Goal: Register for event/course: Sign up to attend an event or enroll in a course

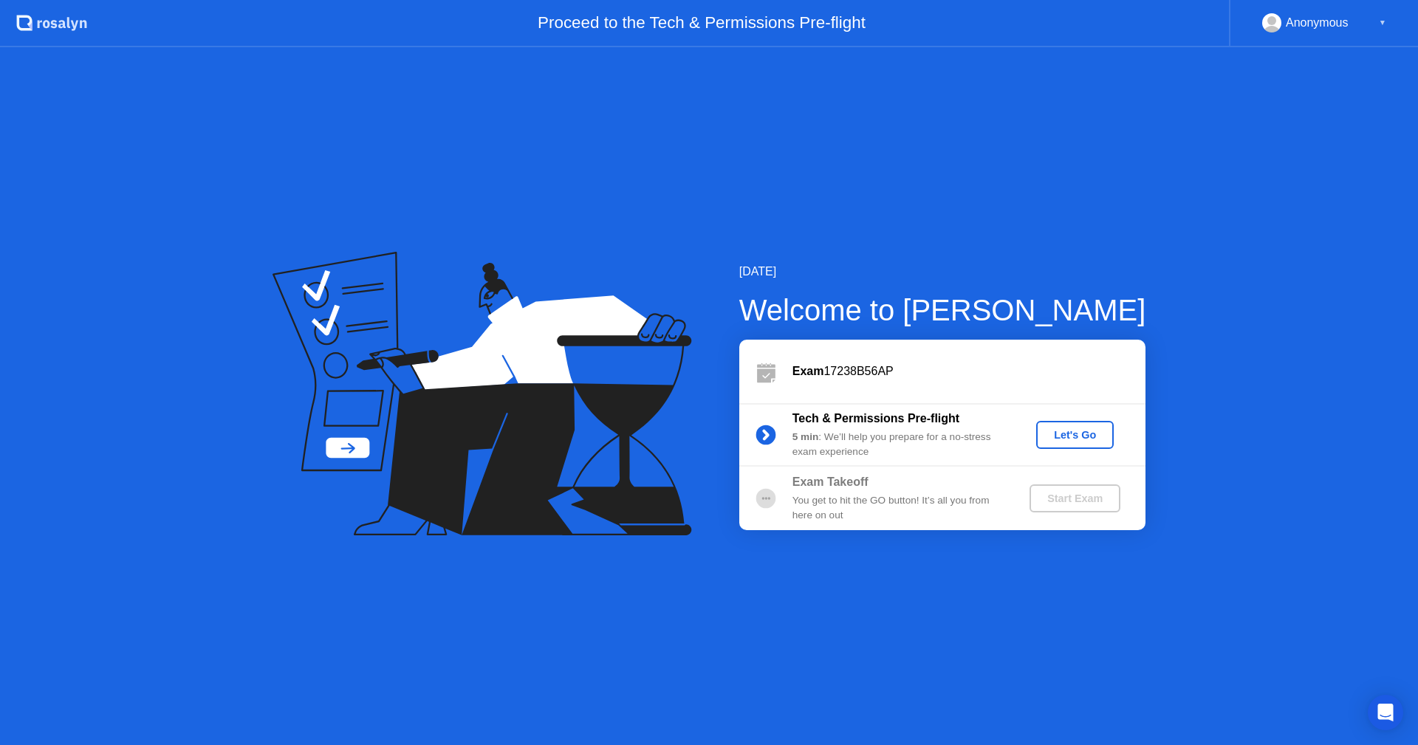
click at [1084, 436] on div "Let's Go" at bounding box center [1075, 435] width 66 height 12
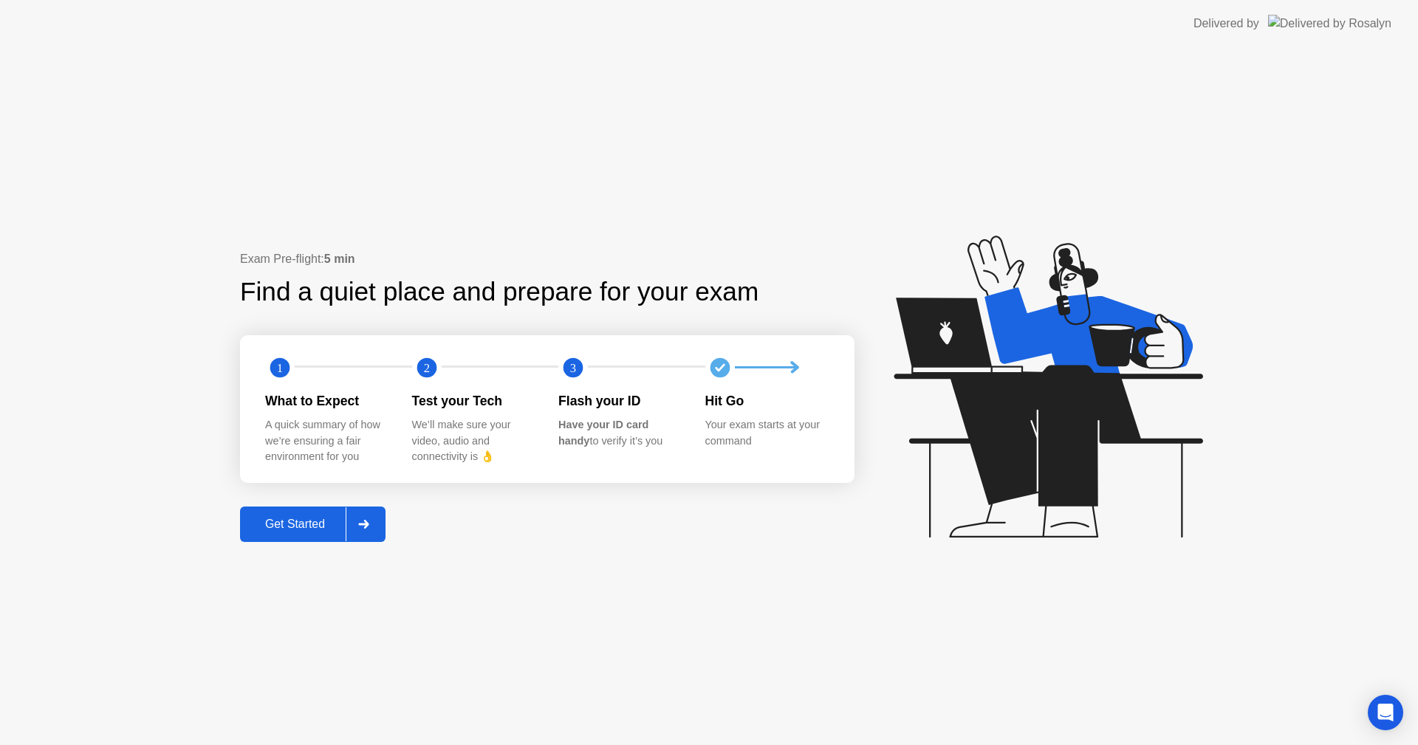
click at [322, 520] on div "Get Started" at bounding box center [294, 524] width 101 height 13
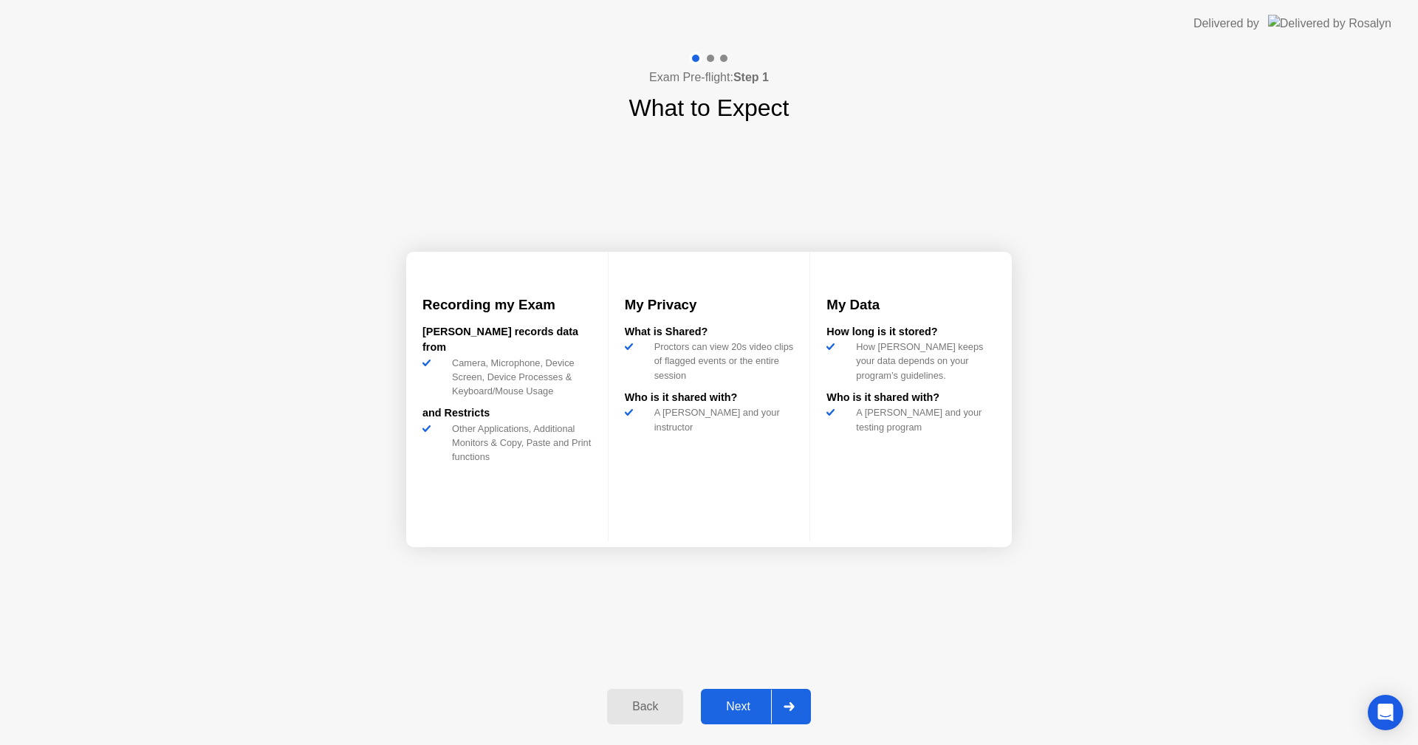
click at [746, 700] on div "Next" at bounding box center [738, 706] width 66 height 13
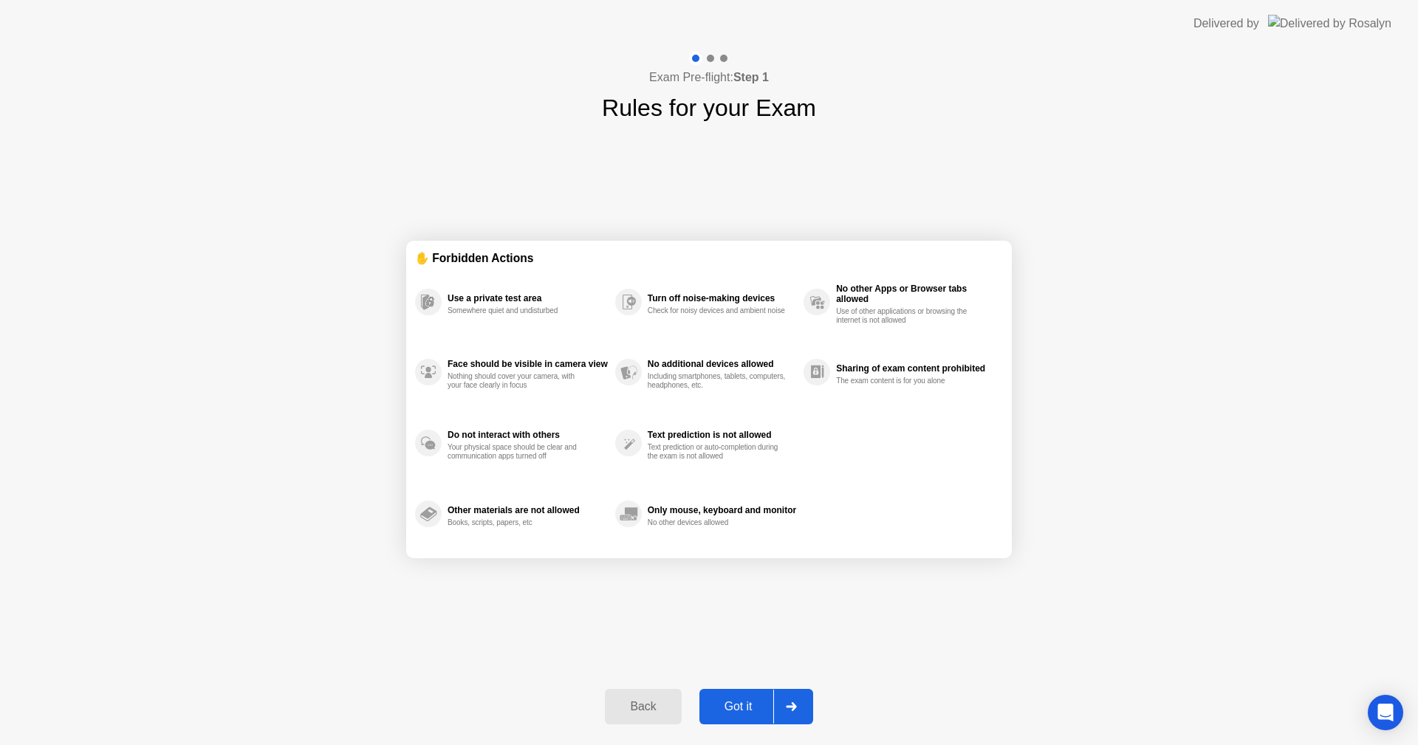
click at [744, 701] on div "Got it" at bounding box center [738, 706] width 69 height 13
select select "**********"
select select "*******"
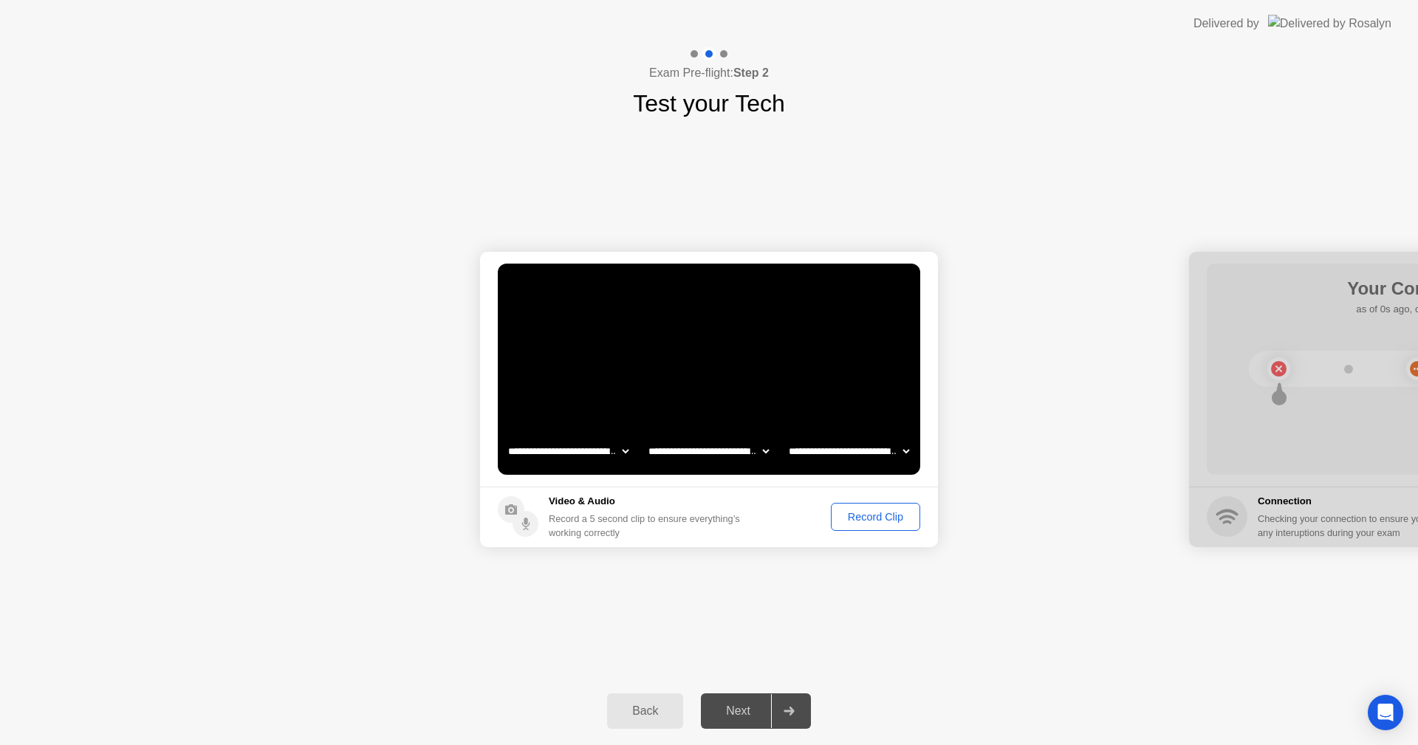
click at [754, 712] on div "Next" at bounding box center [738, 711] width 66 height 13
click at [873, 513] on div "Record Clip" at bounding box center [875, 517] width 79 height 12
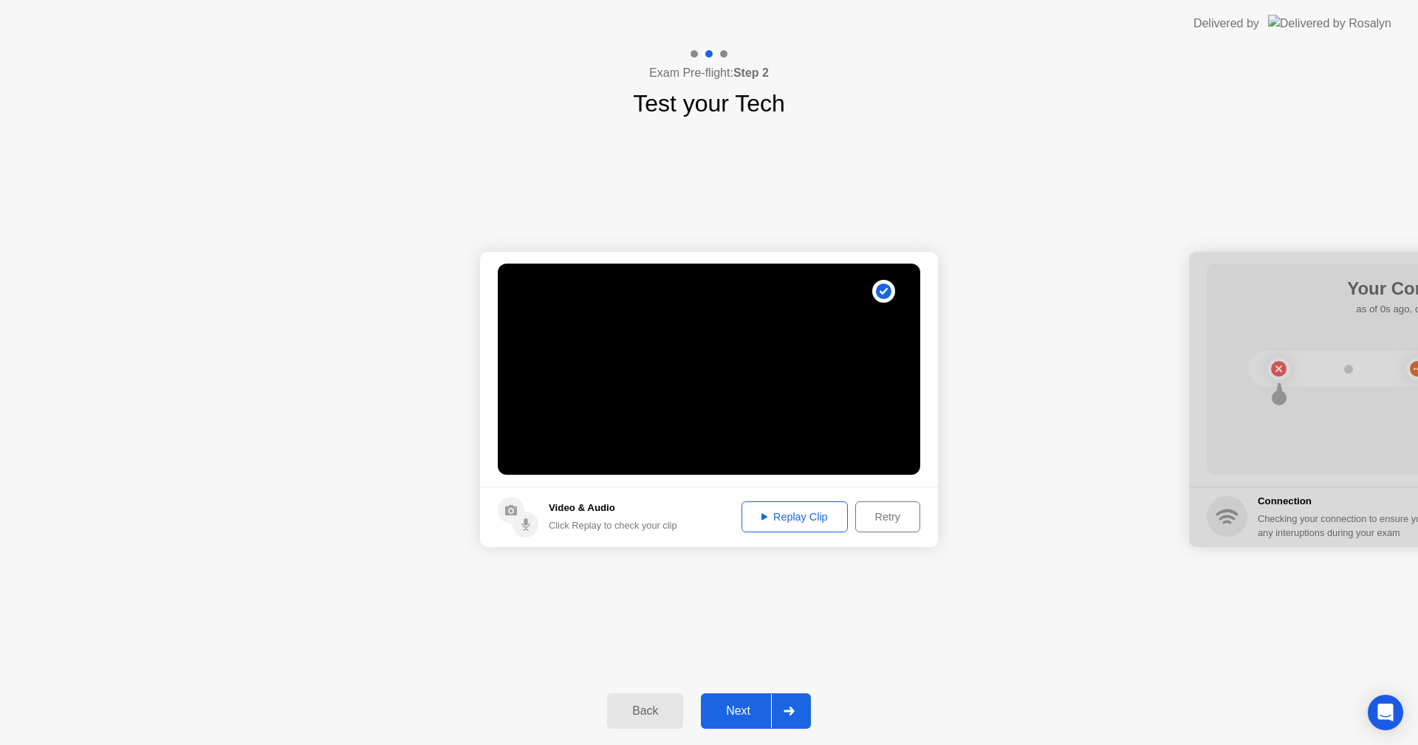
click at [814, 525] on button "Replay Clip" at bounding box center [794, 516] width 106 height 31
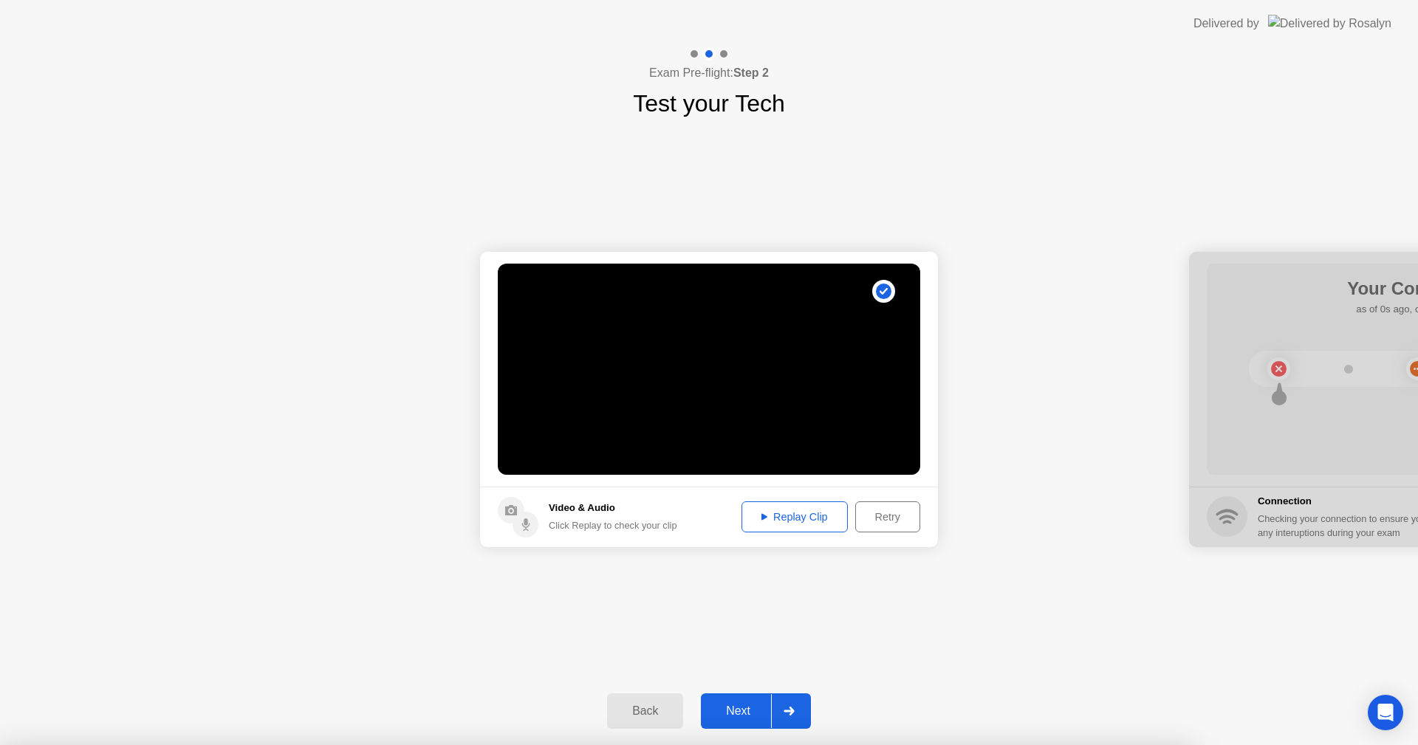
drag, startPoint x: 1102, startPoint y: 650, endPoint x: 1151, endPoint y: 609, distance: 63.4
drag, startPoint x: 965, startPoint y: 725, endPoint x: 925, endPoint y: 698, distance: 47.9
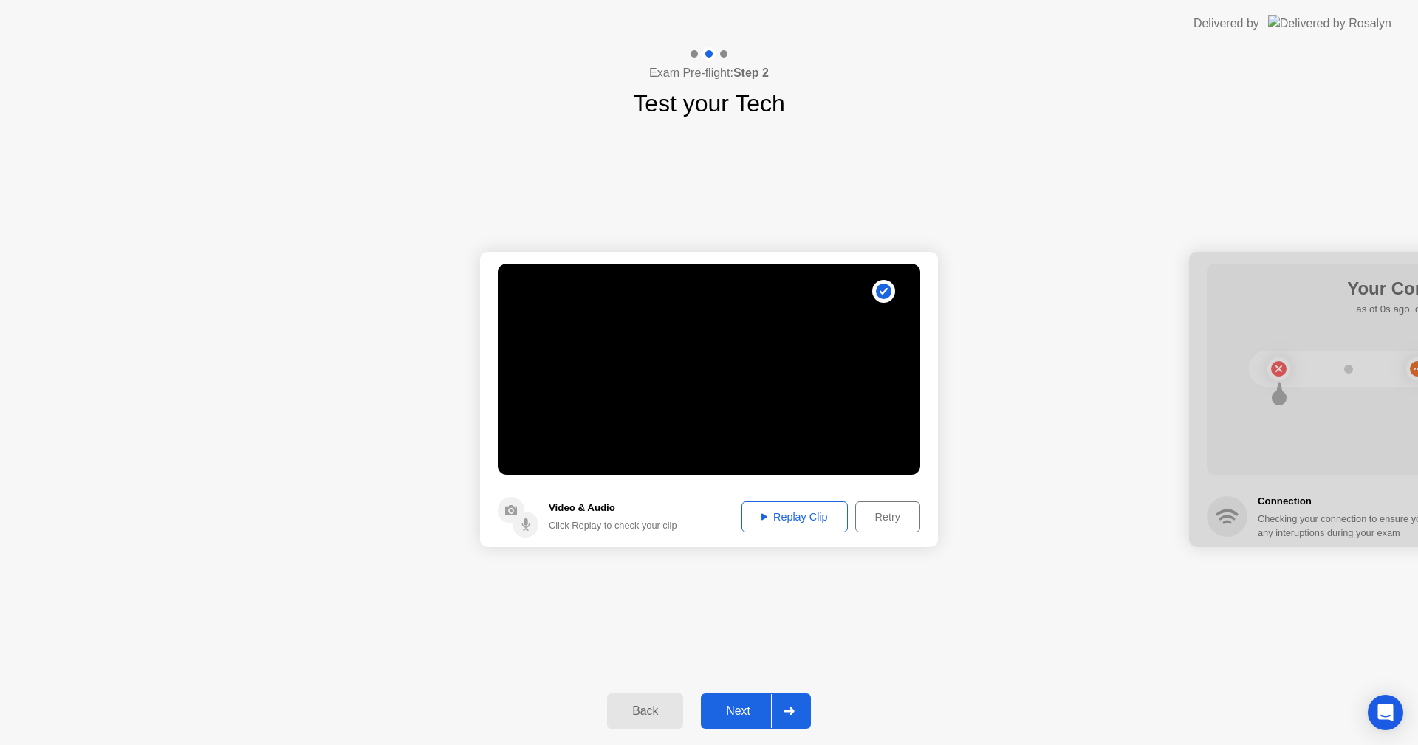
click at [719, 709] on div "Next" at bounding box center [738, 711] width 66 height 13
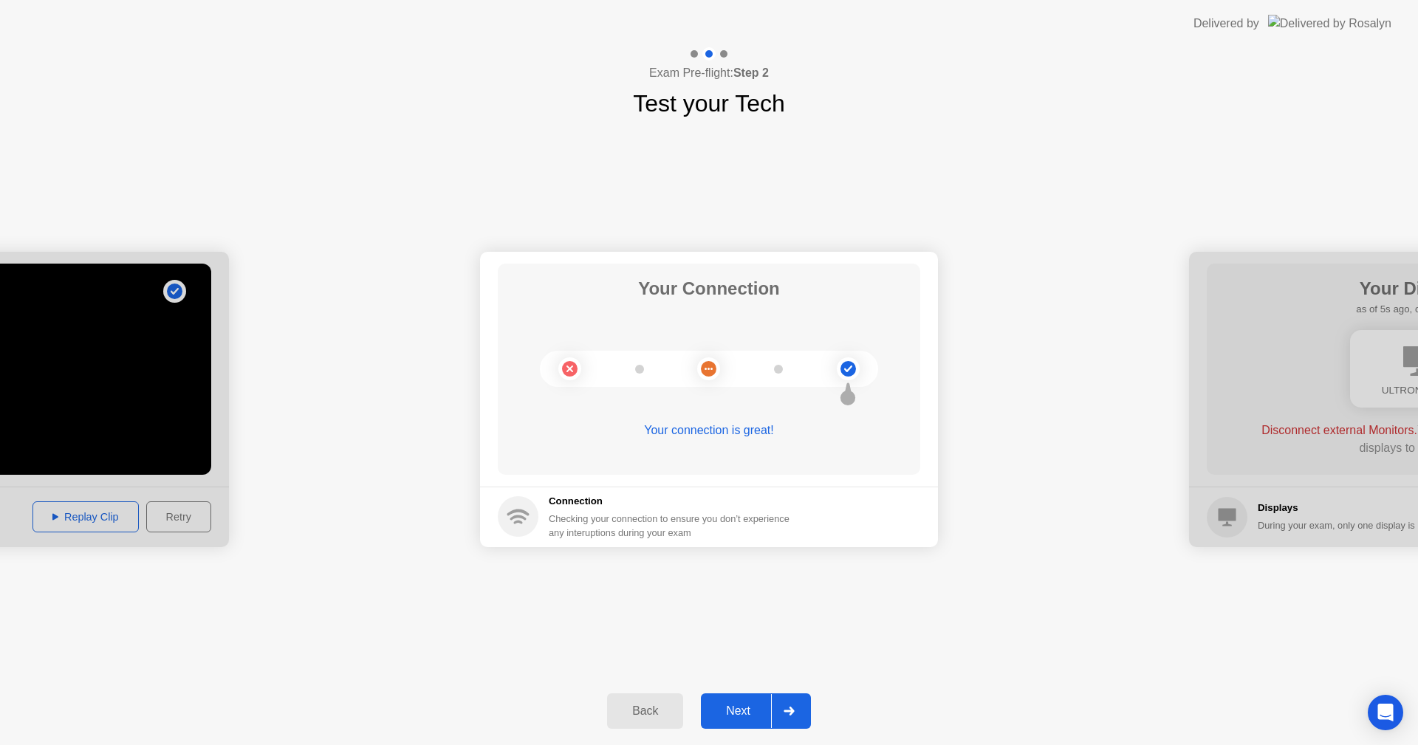
click at [735, 705] on div "Next" at bounding box center [738, 711] width 66 height 13
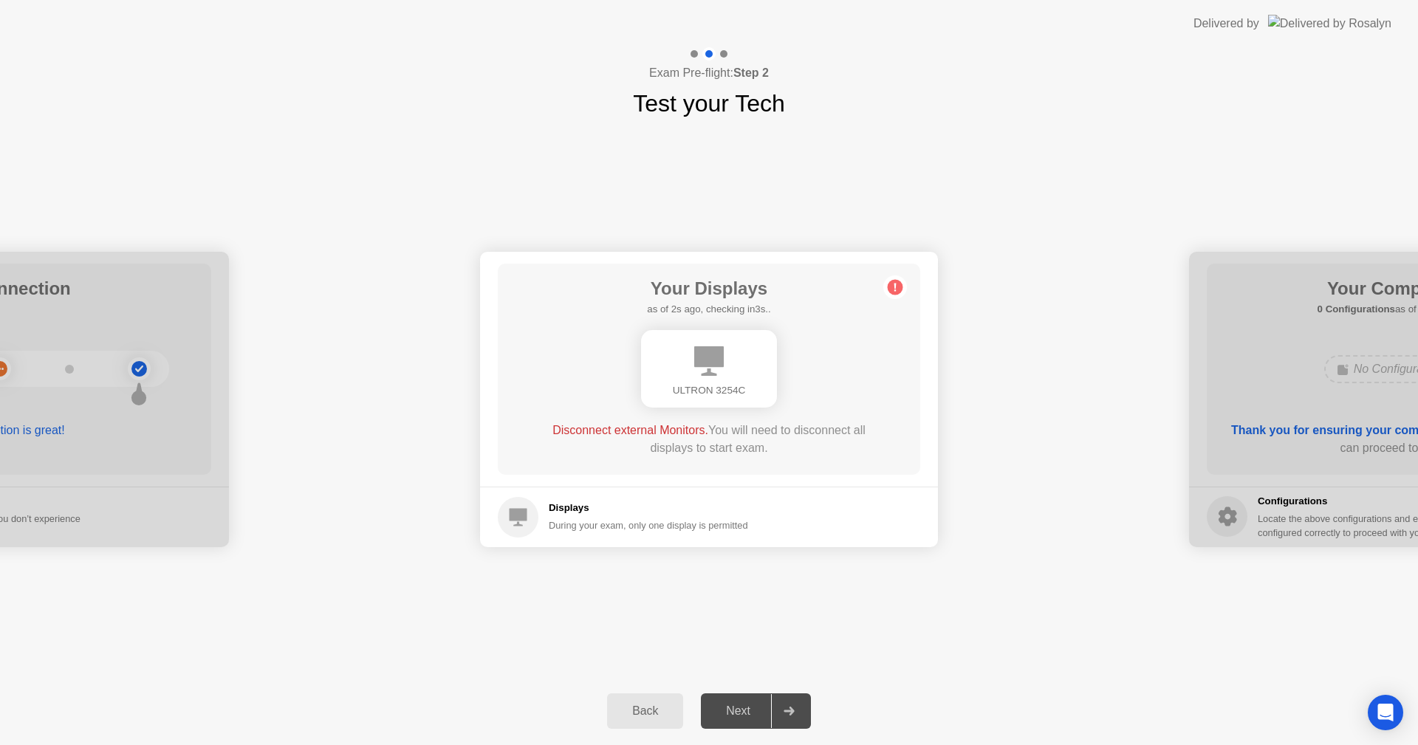
click at [570, 515] on h5 "Displays" at bounding box center [648, 508] width 199 height 15
click at [558, 504] on h5 "Displays" at bounding box center [648, 508] width 199 height 15
click at [729, 425] on div "Disconnect external Monitors. You will need to disconnect all displays to start…" at bounding box center [709, 439] width 338 height 35
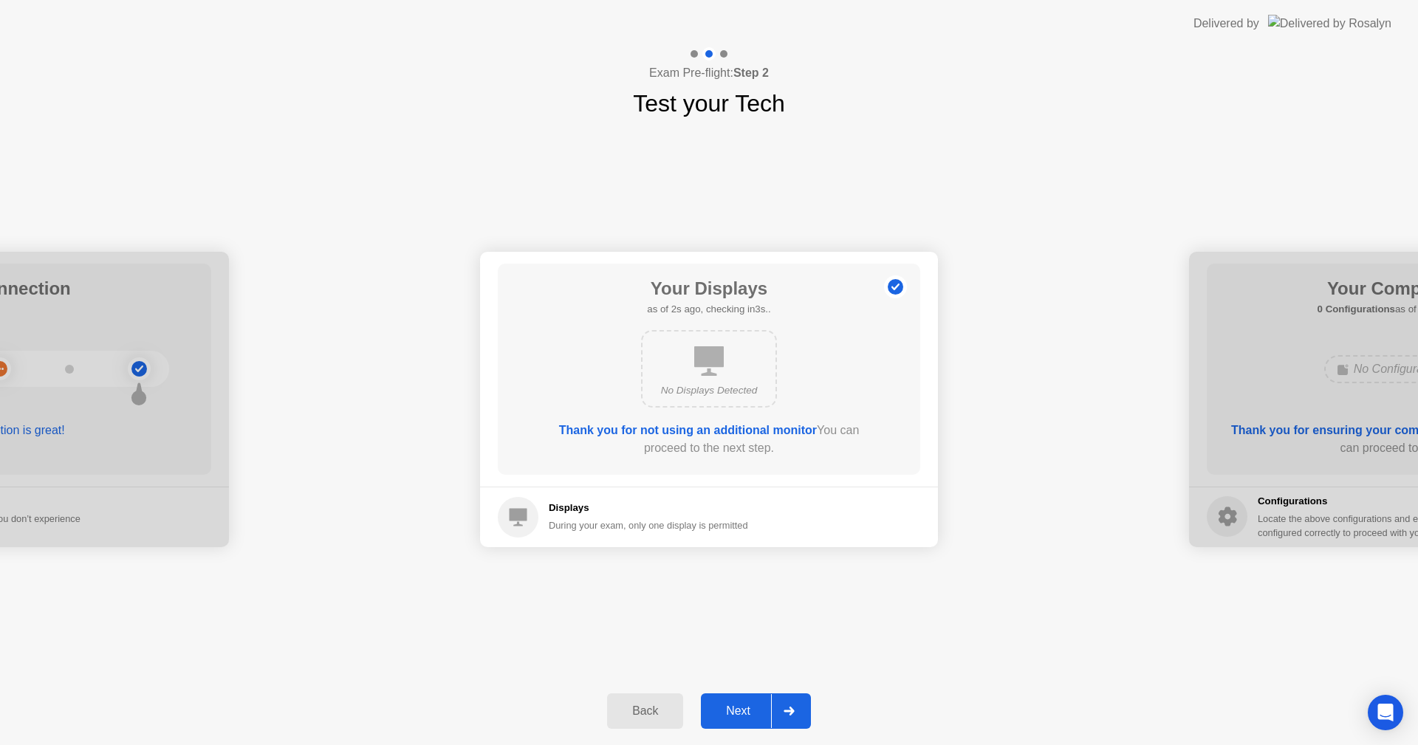
click at [722, 718] on div "Next" at bounding box center [738, 711] width 66 height 13
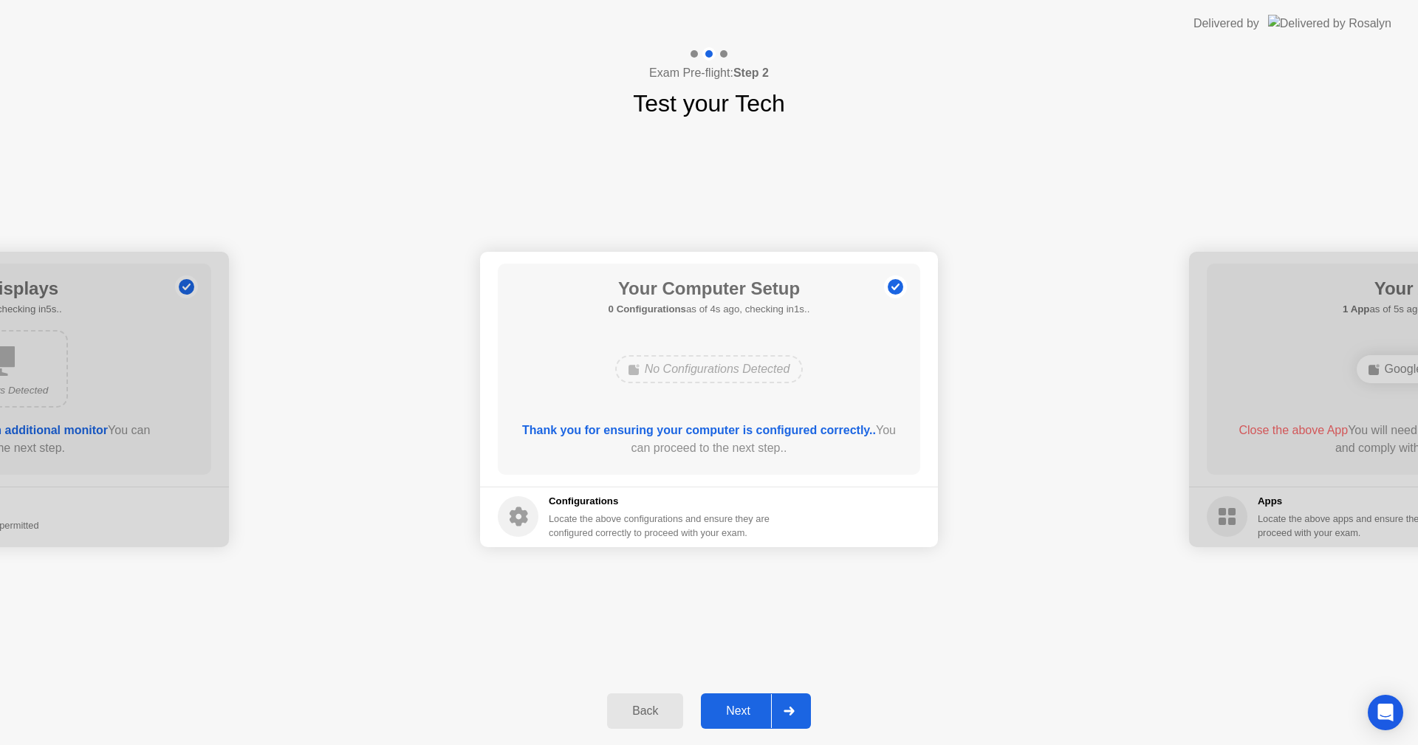
click at [756, 697] on button "Next" at bounding box center [756, 710] width 110 height 35
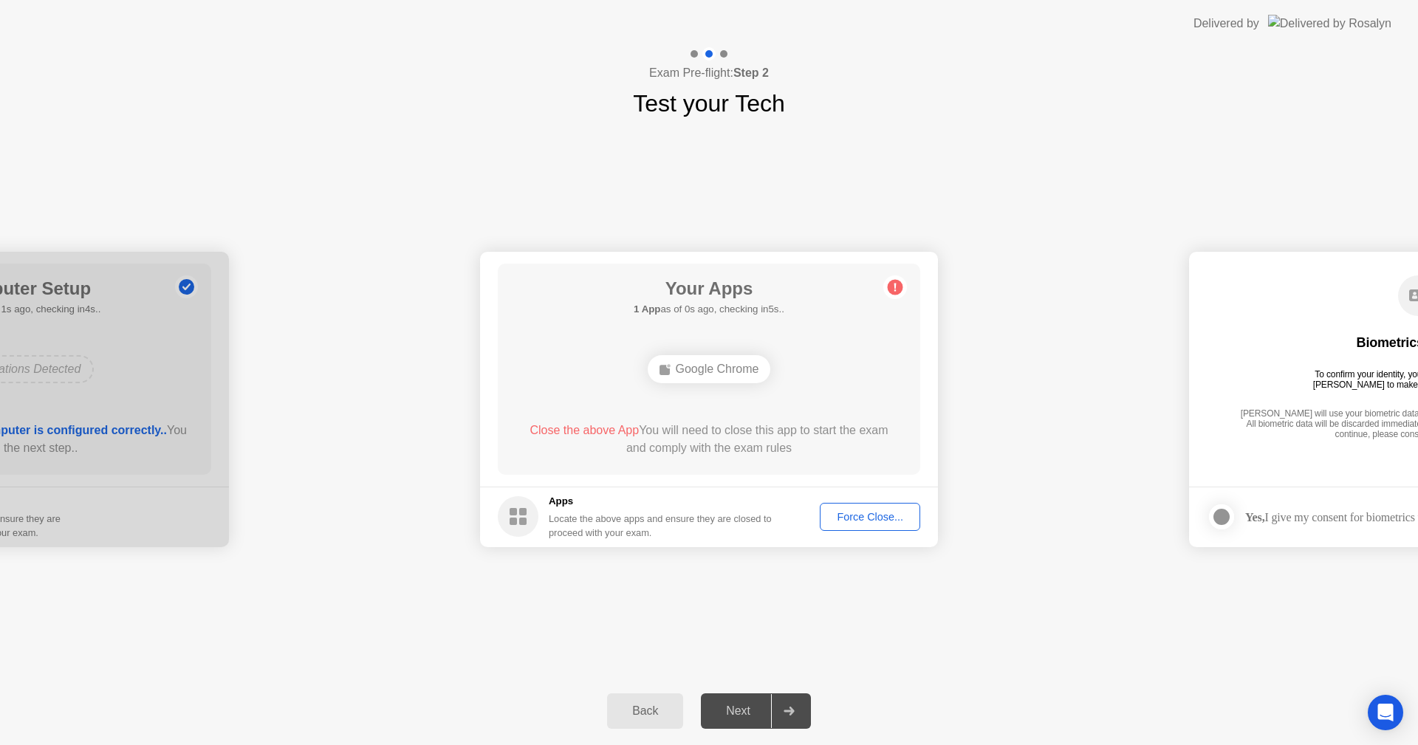
click at [893, 525] on button "Force Close..." at bounding box center [870, 517] width 100 height 28
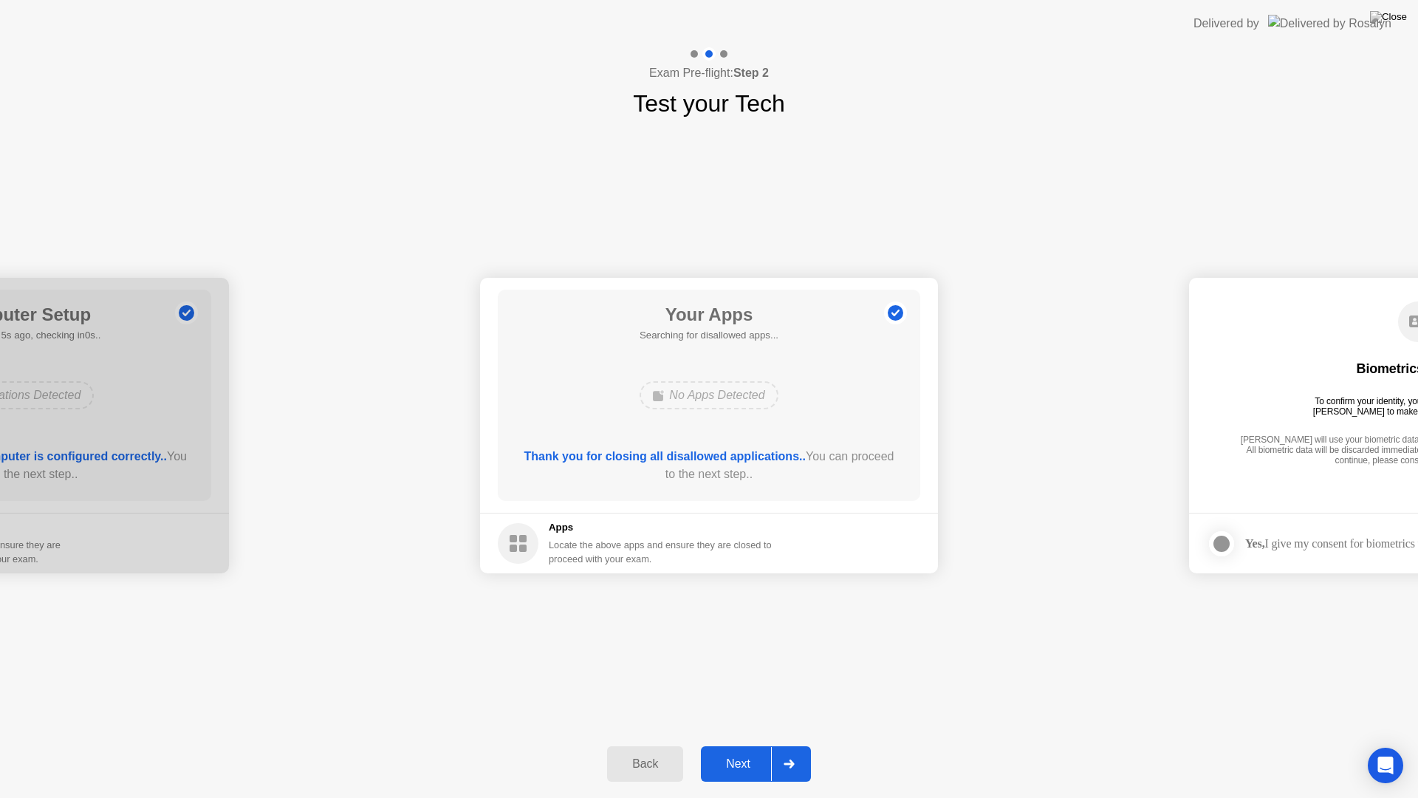
click at [847, 675] on div "**********" at bounding box center [709, 425] width 1418 height 609
click at [759, 744] on div "Next" at bounding box center [738, 763] width 66 height 13
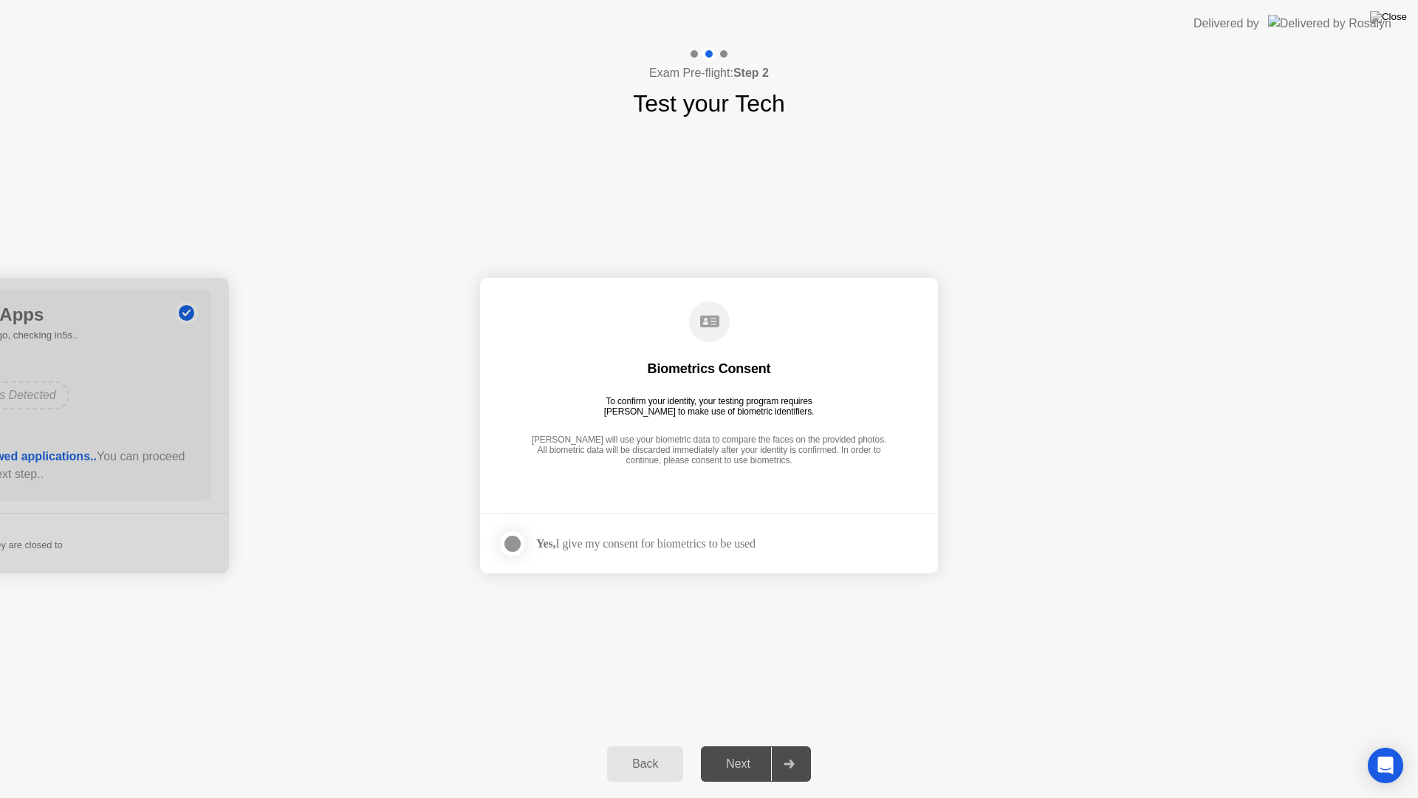
click at [757, 744] on div "Next" at bounding box center [738, 763] width 66 height 13
click at [699, 405] on div "To confirm your identity, your testing program requires [PERSON_NAME] to make u…" at bounding box center [709, 406] width 222 height 21
click at [517, 539] on div at bounding box center [513, 544] width 18 height 18
click at [742, 744] on div "Next" at bounding box center [738, 763] width 66 height 13
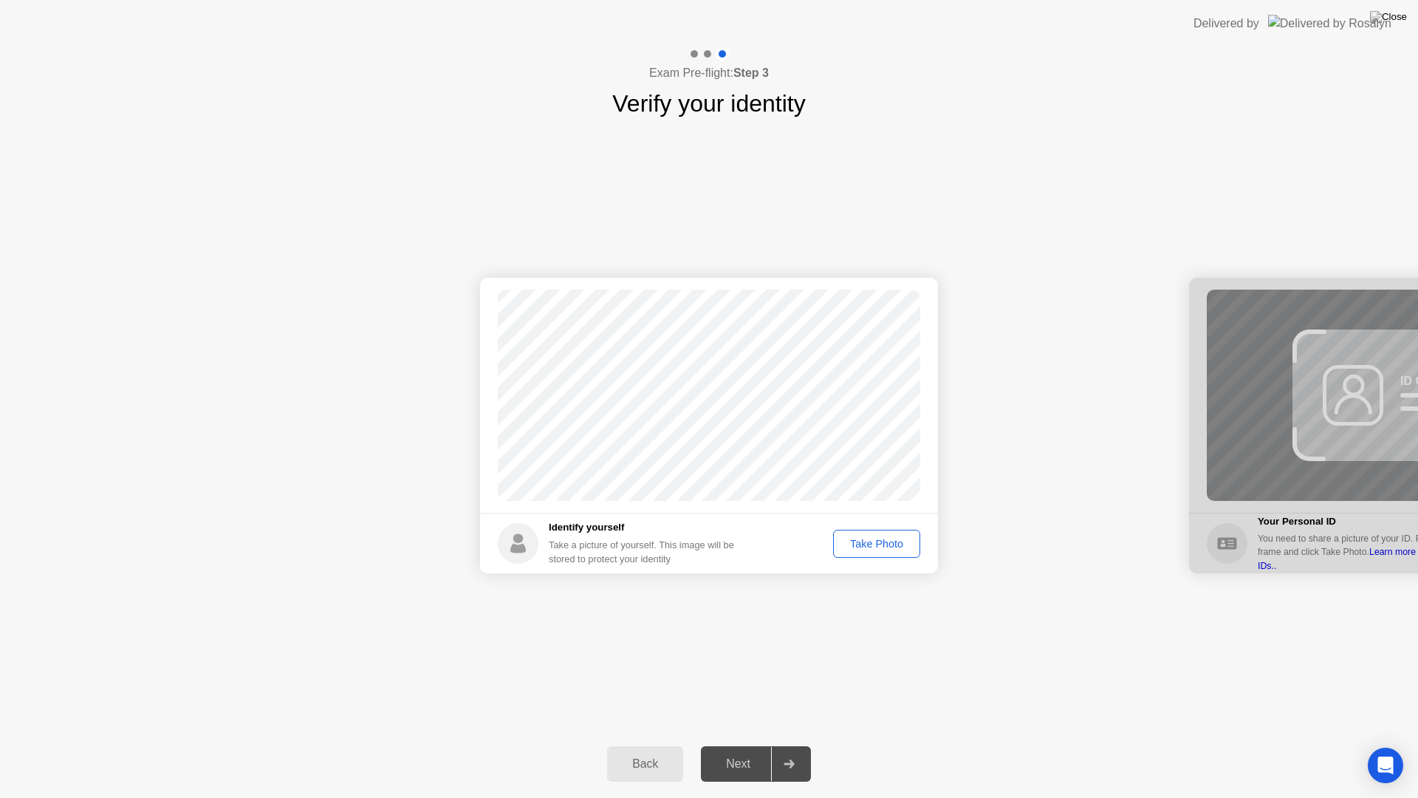
click at [738, 744] on div "Next" at bounding box center [738, 763] width 66 height 13
click at [883, 548] on div "Take Photo" at bounding box center [876, 544] width 77 height 12
click at [879, 549] on div "Retake" at bounding box center [886, 544] width 58 height 12
click at [866, 538] on div "Take Photo" at bounding box center [876, 544] width 77 height 12
click at [754, 744] on div "Next" at bounding box center [738, 763] width 66 height 13
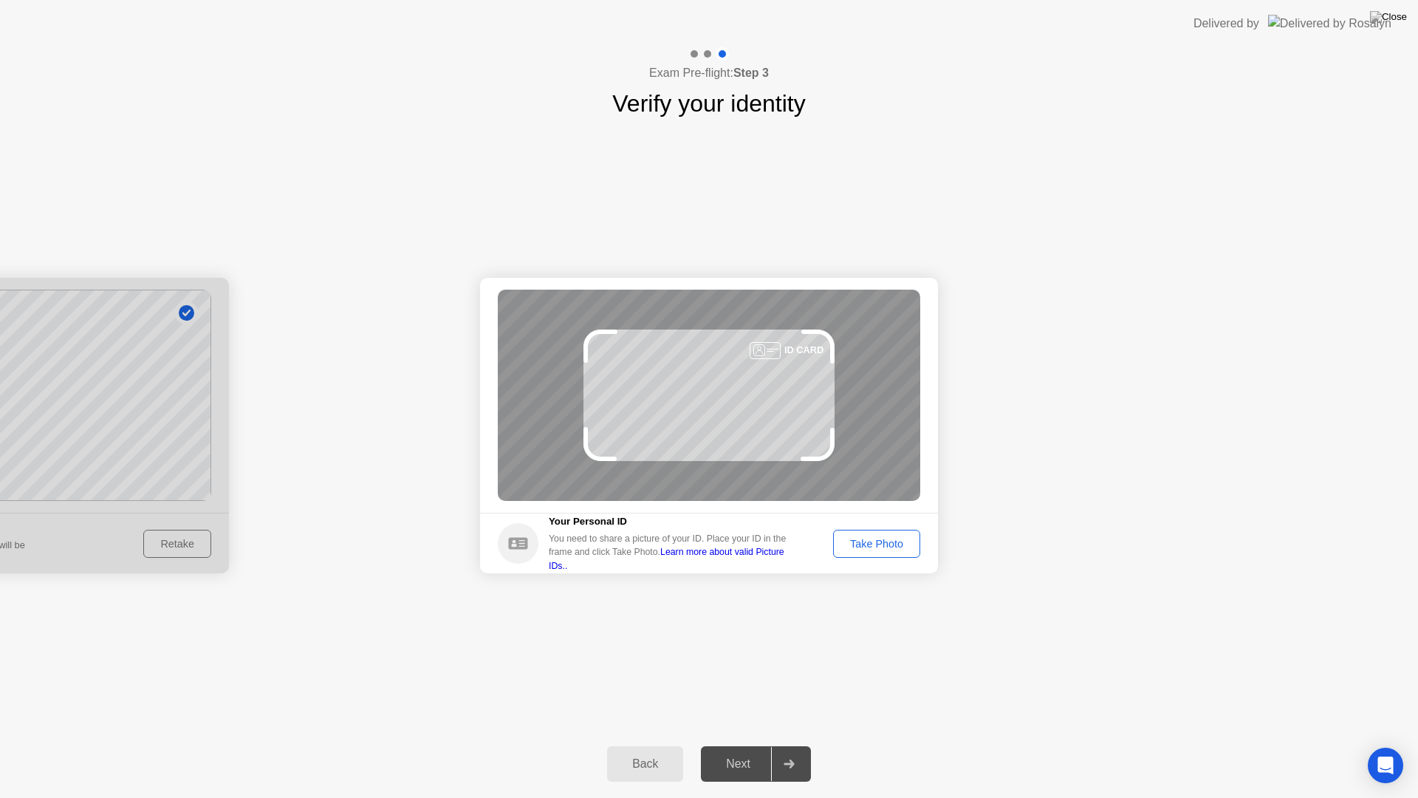
click at [869, 544] on div "Take Photo" at bounding box center [876, 544] width 77 height 12
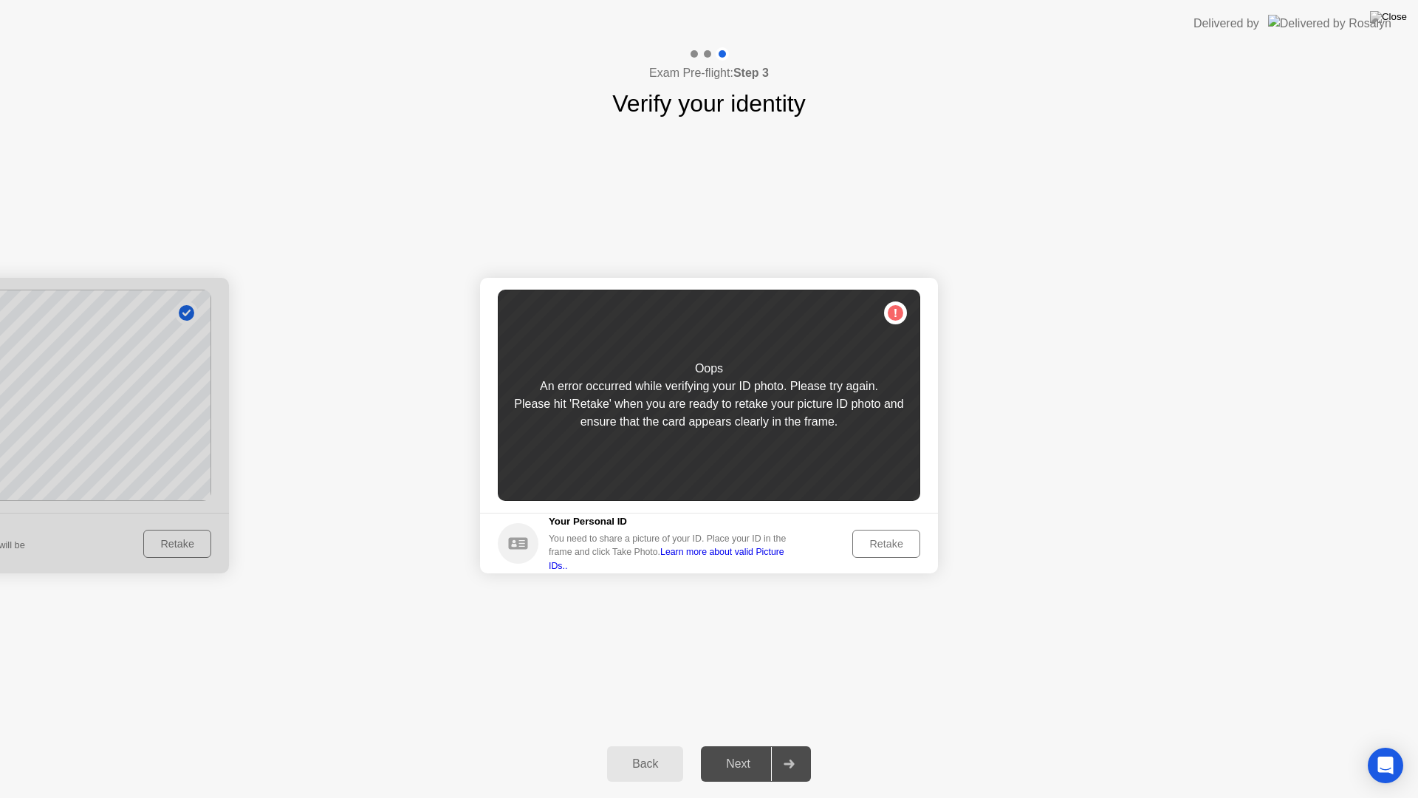
click at [874, 546] on div "Retake" at bounding box center [886, 544] width 58 height 12
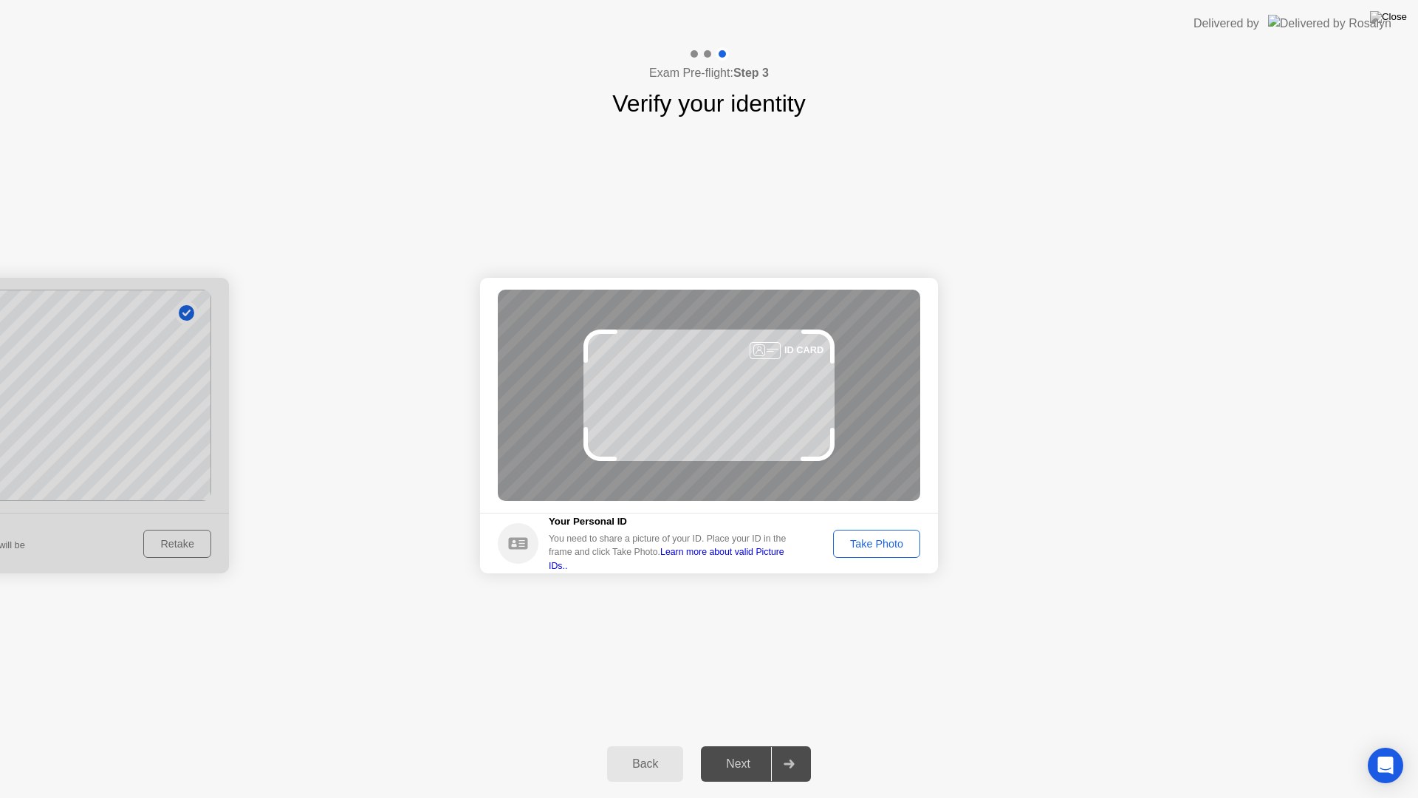
click at [874, 546] on div "Take Photo" at bounding box center [876, 544] width 77 height 12
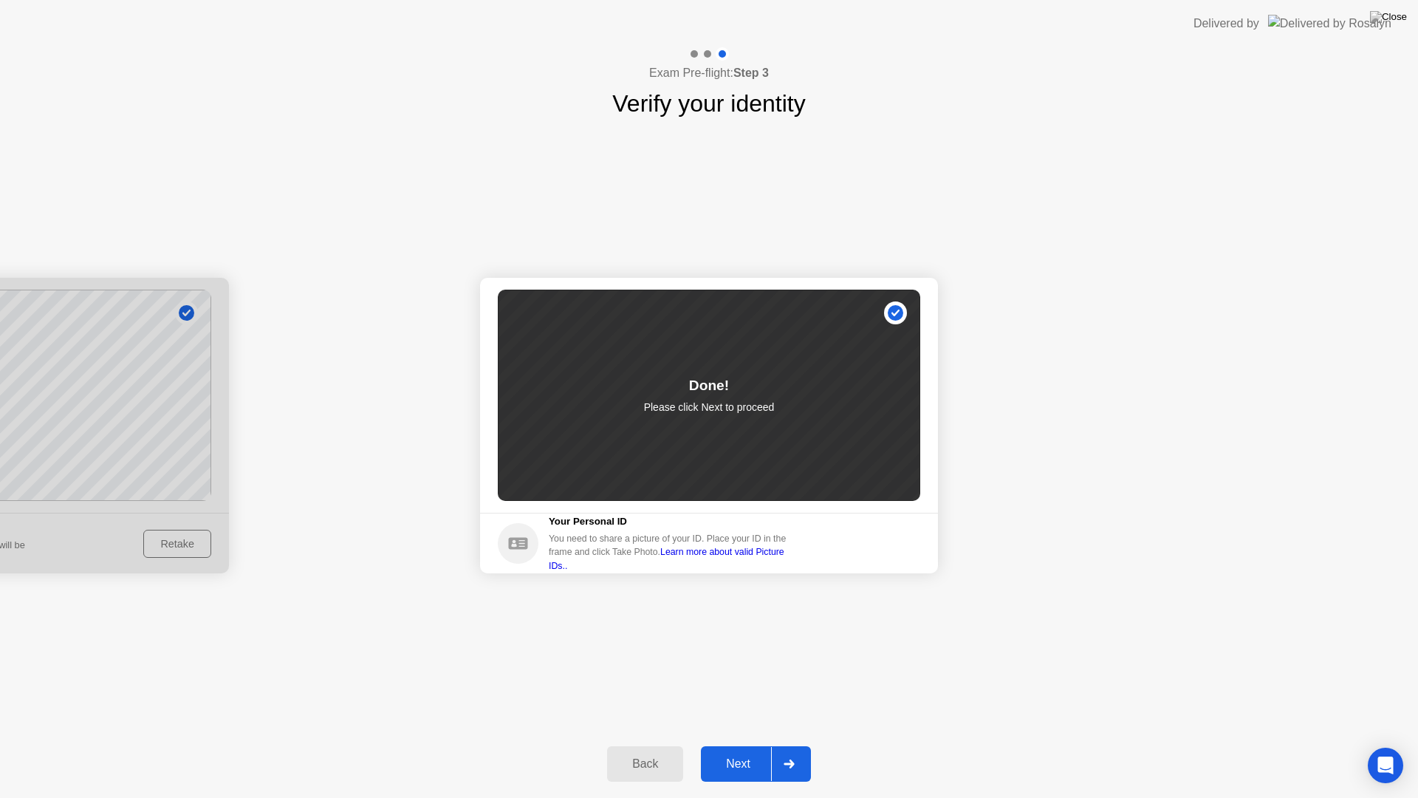
click at [745, 744] on div "Next" at bounding box center [738, 763] width 66 height 13
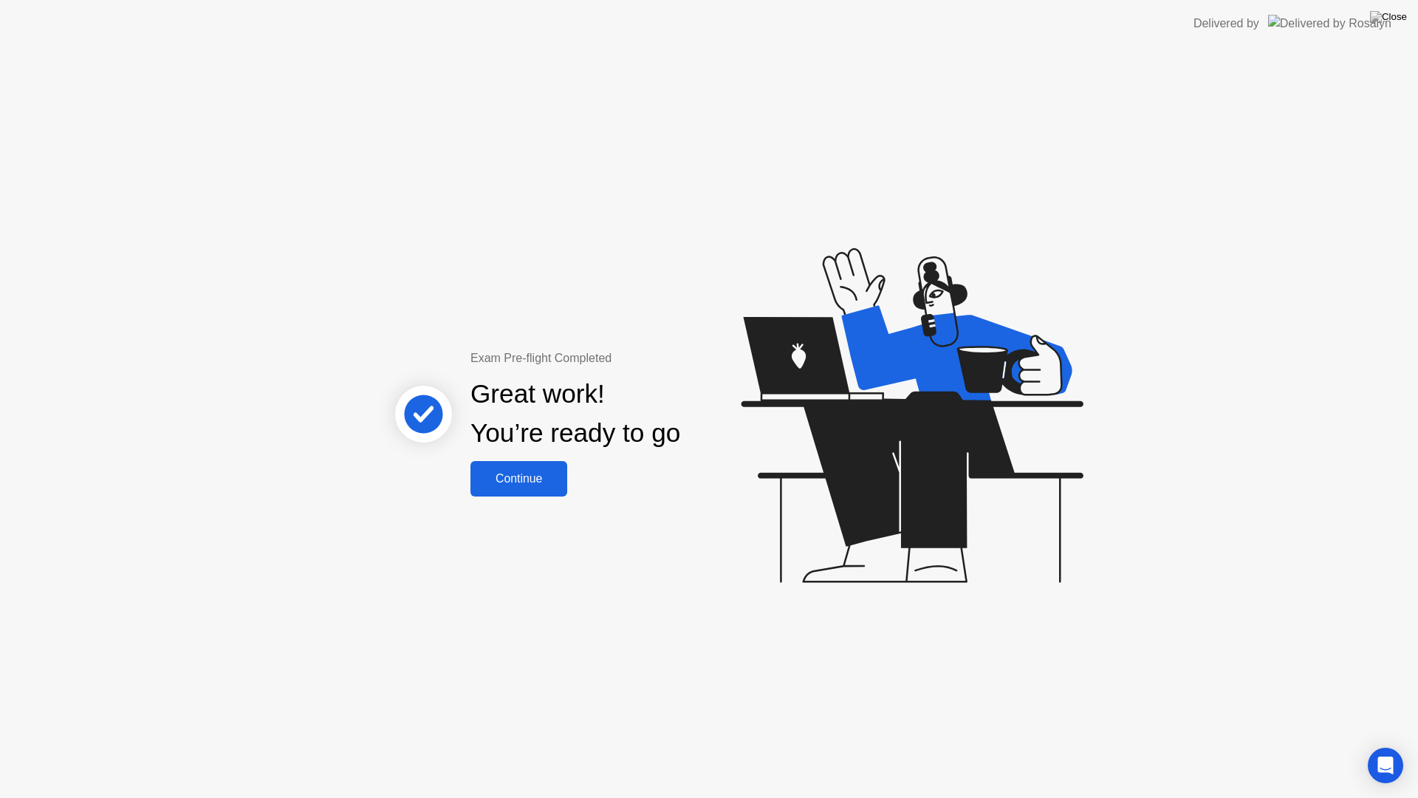
click at [530, 485] on div "Continue" at bounding box center [519, 478] width 88 height 13
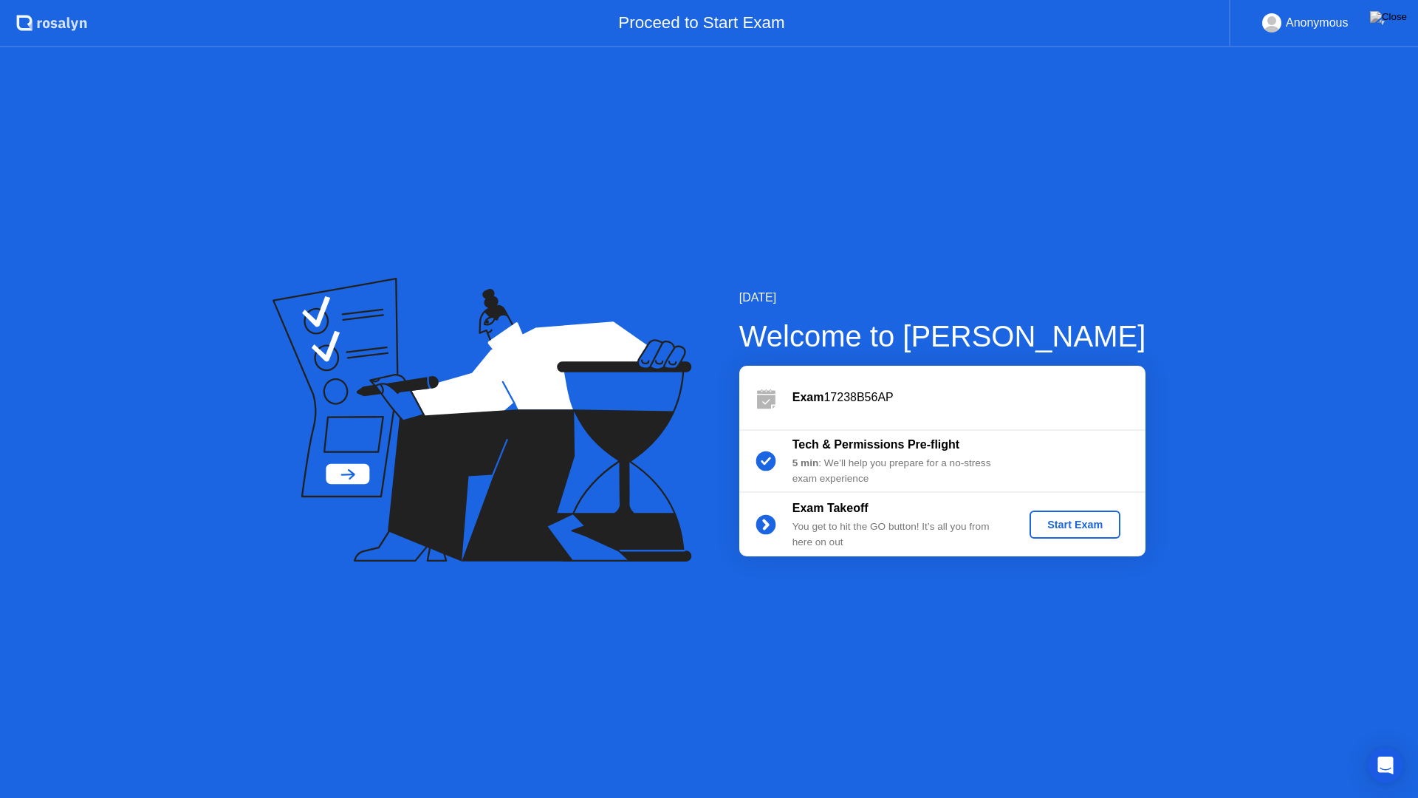
click at [1069, 525] on div "Start Exam" at bounding box center [1074, 524] width 79 height 12
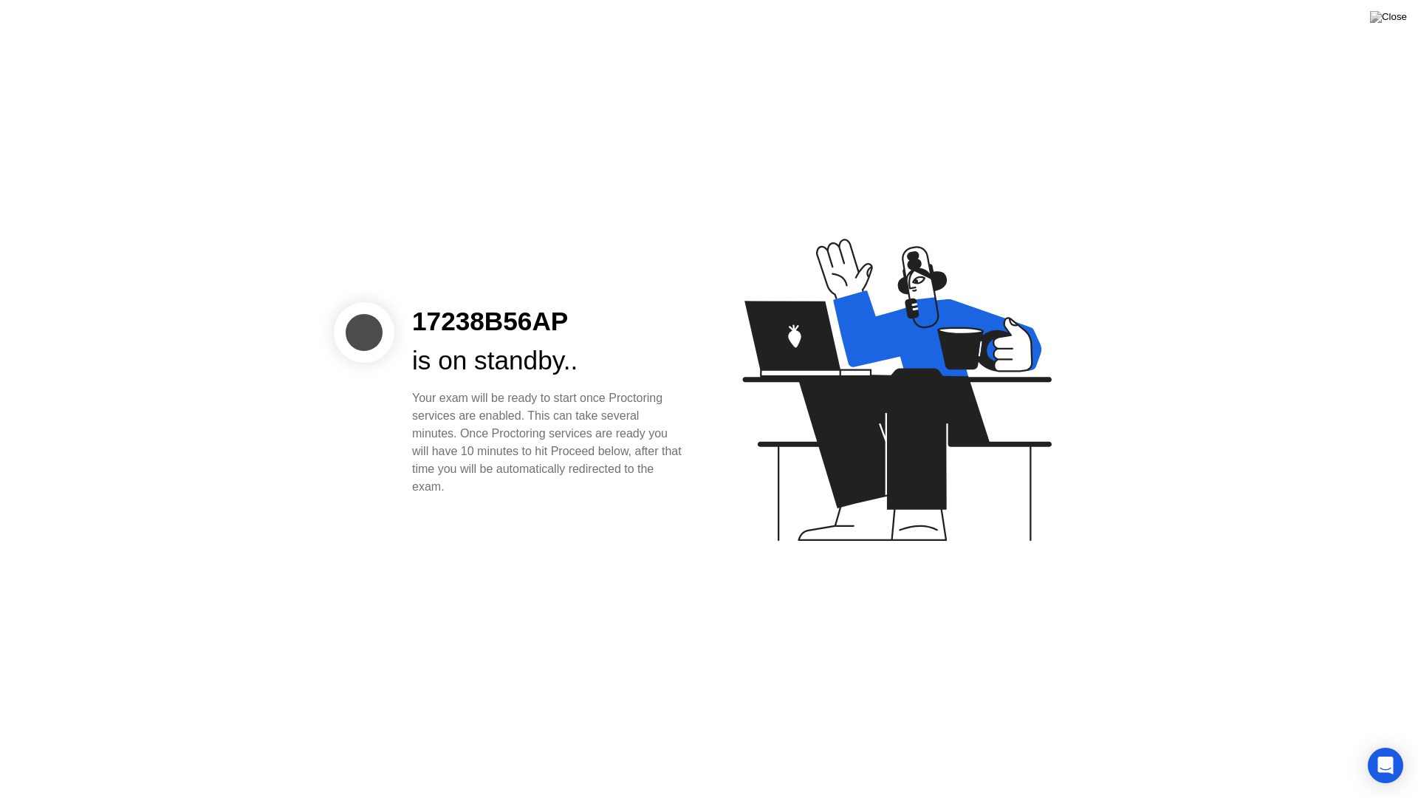
click at [730, 505] on icon at bounding box center [893, 397] width 381 height 378
click at [791, 468] on icon at bounding box center [893, 397] width 381 height 378
click at [792, 462] on icon at bounding box center [893, 397] width 381 height 378
click at [612, 343] on div "is on standby.." at bounding box center [548, 360] width 273 height 39
click at [609, 349] on div "is on standby.." at bounding box center [548, 360] width 273 height 39
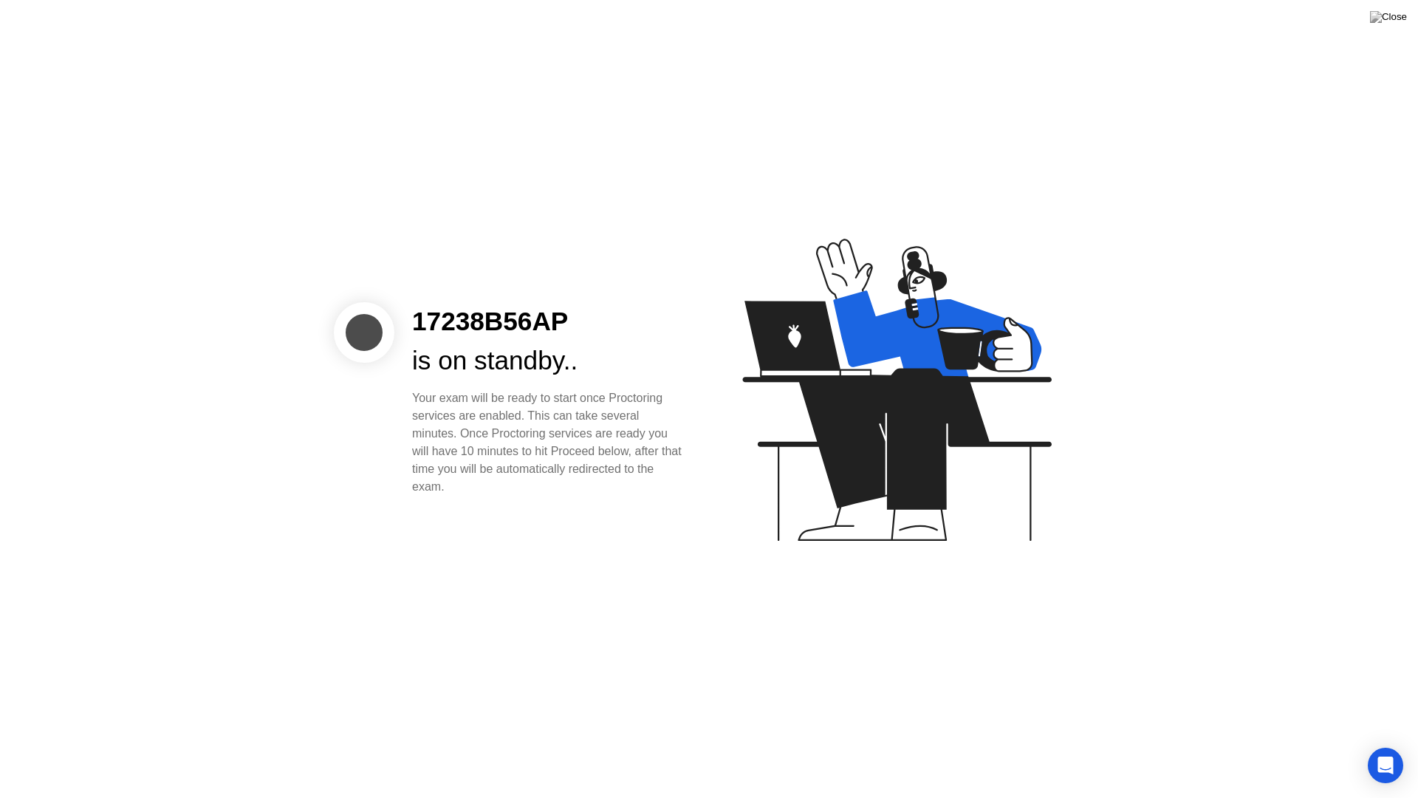
click at [499, 352] on div "is on standby.." at bounding box center [548, 360] width 273 height 39
click at [819, 363] on icon at bounding box center [896, 390] width 309 height 302
click at [474, 405] on div "Your exam will be ready to start once Proctoring services are enabled. This can…" at bounding box center [548, 442] width 273 height 106
drag, startPoint x: 408, startPoint y: 398, endPoint x: 479, endPoint y: 480, distance: 108.9
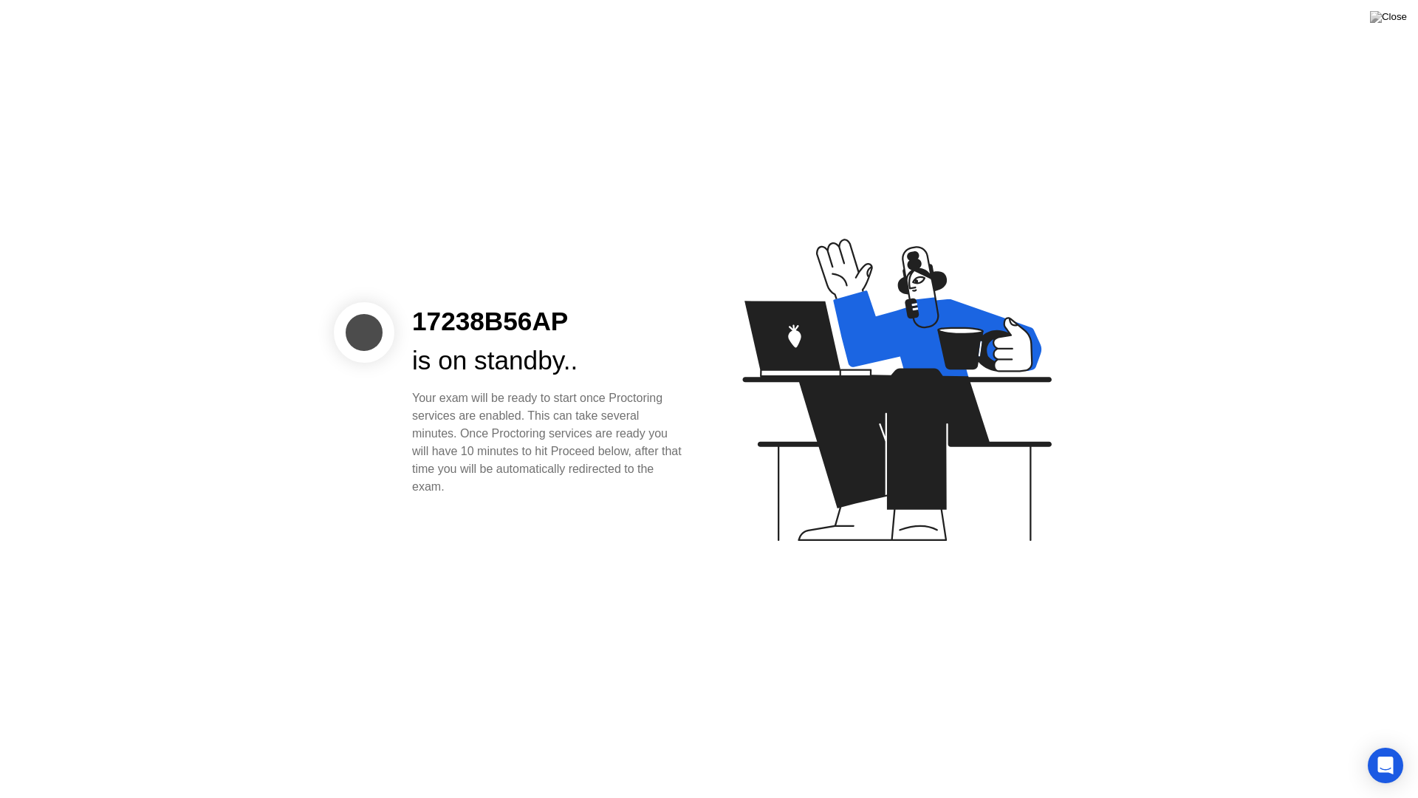
click at [479, 480] on div "17238B56AP is on standby.. Your exam will be ready to start once Proctoring ser…" at bounding box center [548, 398] width 309 height 193
click at [519, 530] on div "17238B56AP is on standby.. Your exam will be ready to start once Proctoring ser…" at bounding box center [709, 399] width 1418 height 798
click at [1009, 331] on icon at bounding box center [893, 397] width 381 height 378
click at [1009, 332] on icon at bounding box center [893, 397] width 381 height 378
click at [1010, 335] on icon at bounding box center [893, 397] width 381 height 378
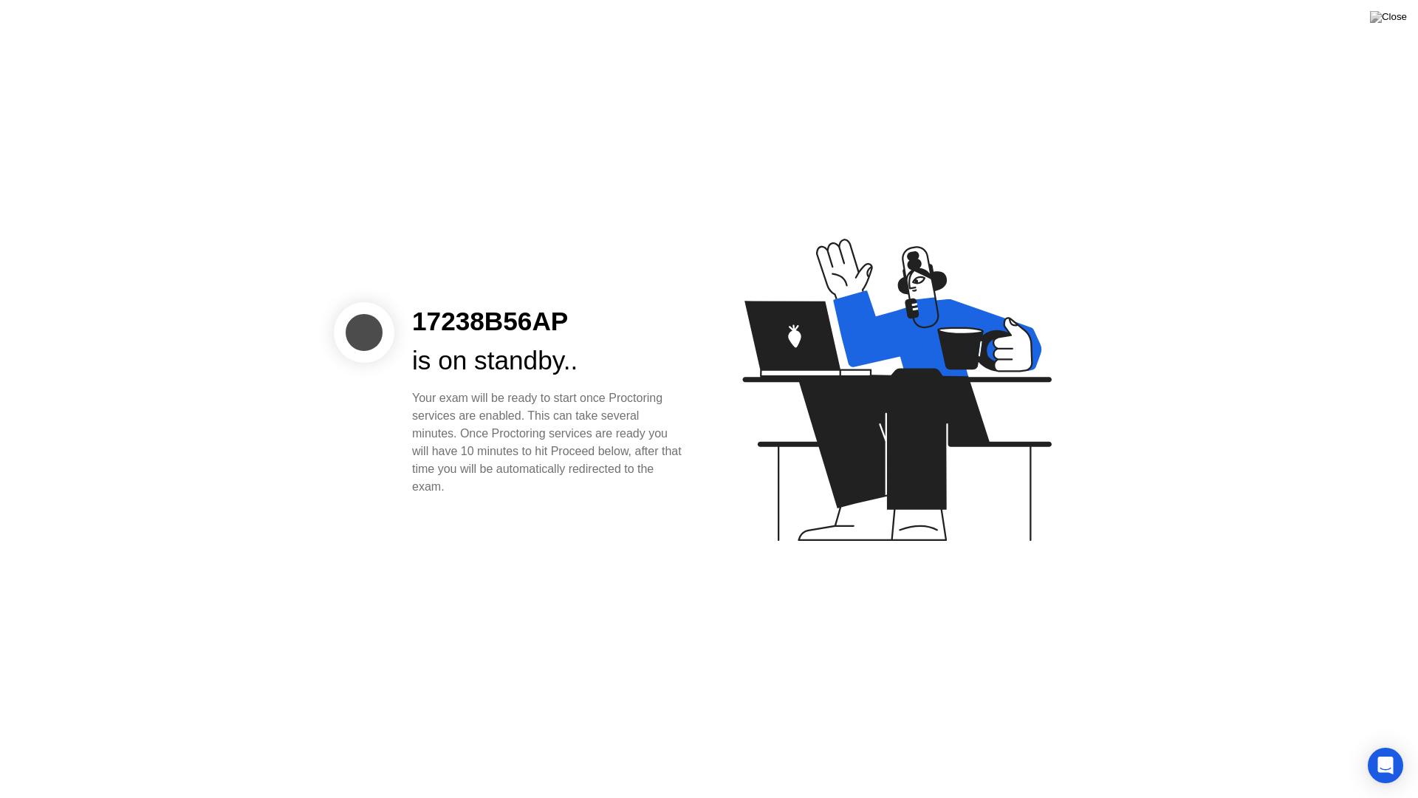
click at [657, 324] on div "17238B56AP" at bounding box center [548, 321] width 273 height 39
drag, startPoint x: 457, startPoint y: 412, endPoint x: 407, endPoint y: 398, distance: 52.1
click at [454, 411] on div "Your exam will be ready to start once Proctoring services are enabled. This can…" at bounding box center [548, 442] width 273 height 106
drag, startPoint x: 400, startPoint y: 394, endPoint x: 431, endPoint y: 391, distance: 31.2
click at [431, 390] on div "17238B56AP is on standby.. Your exam will be ready to start once Proctoring ser…" at bounding box center [548, 398] width 309 height 193
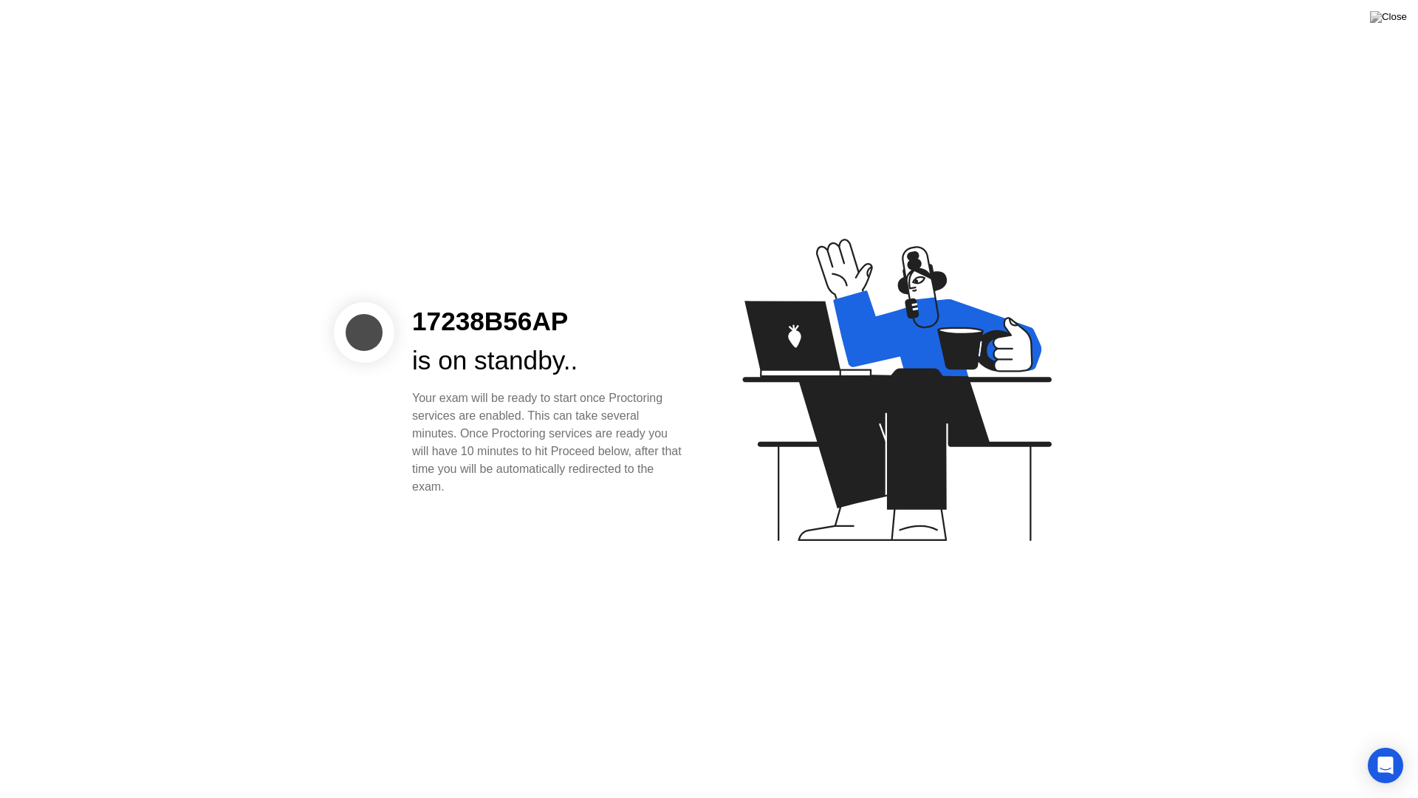
click at [1032, 225] on icon at bounding box center [893, 397] width 381 height 378
drag, startPoint x: 860, startPoint y: 340, endPoint x: 799, endPoint y: 360, distance: 64.5
click at [843, 347] on icon at bounding box center [893, 397] width 381 height 378
click at [799, 360] on icon at bounding box center [896, 390] width 309 height 302
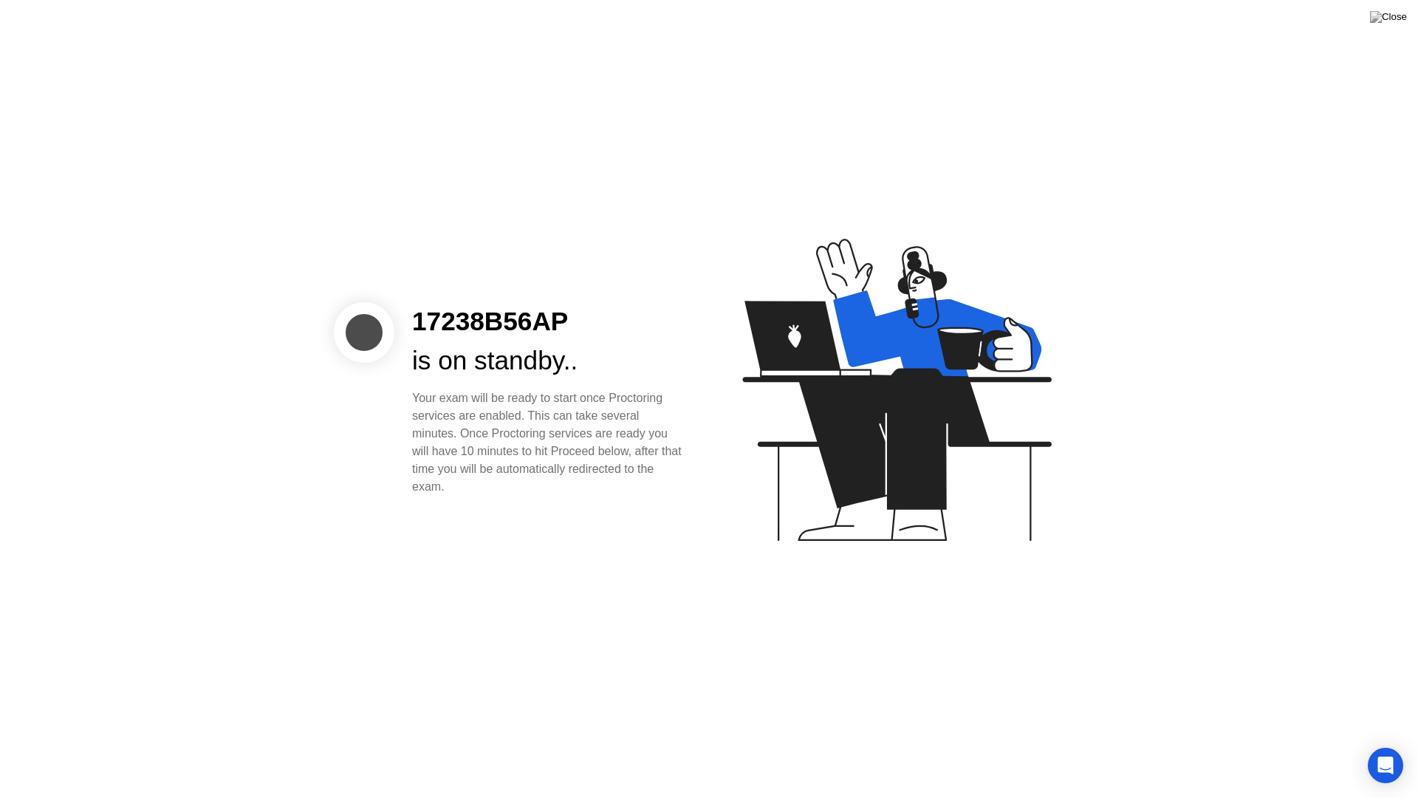
click at [794, 313] on icon at bounding box center [896, 390] width 309 height 302
click at [789, 287] on icon at bounding box center [893, 397] width 381 height 378
